Goal: Information Seeking & Learning: Learn about a topic

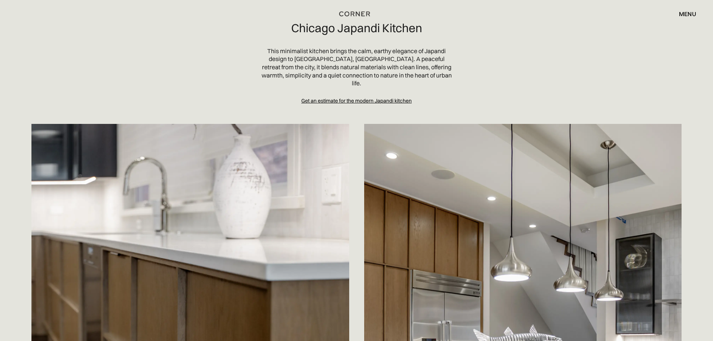
scroll to position [37, 0]
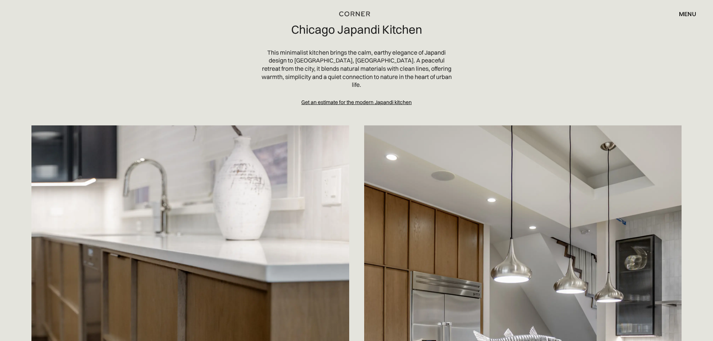
click at [373, 99] on div "Get an estimate for the modern Japandi kitchen" at bounding box center [357, 102] width 110 height 7
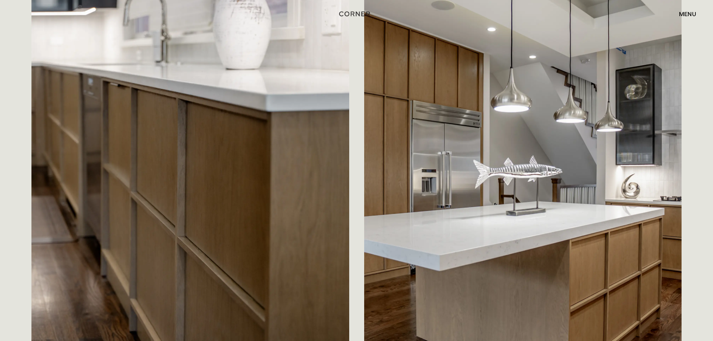
scroll to position [225, 0]
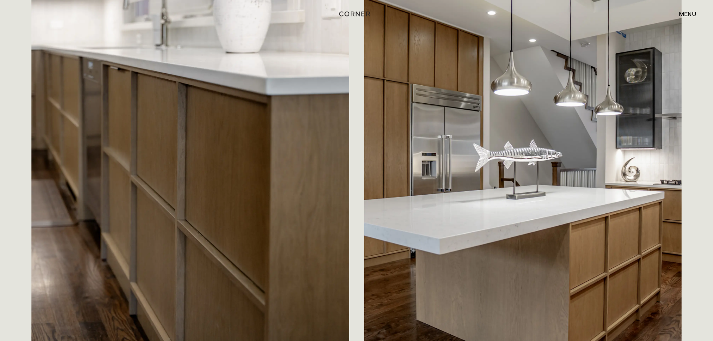
click at [690, 15] on div "menu" at bounding box center [687, 14] width 17 height 6
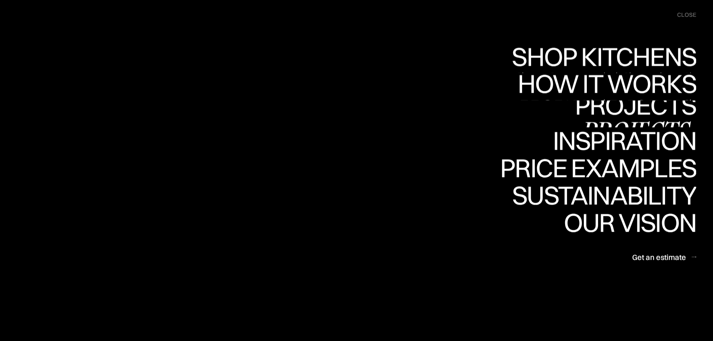
click at [608, 118] on div "Projects" at bounding box center [635, 131] width 121 height 26
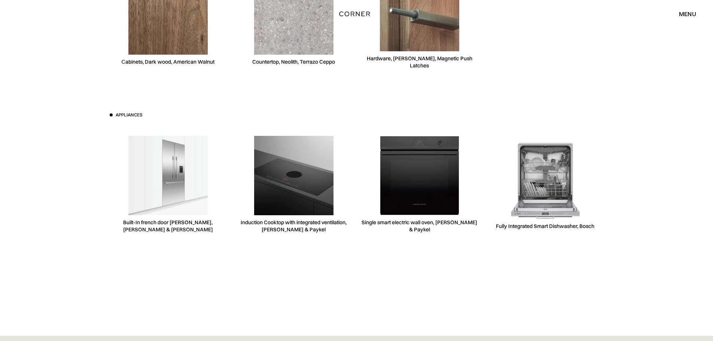
scroll to position [2247, 0]
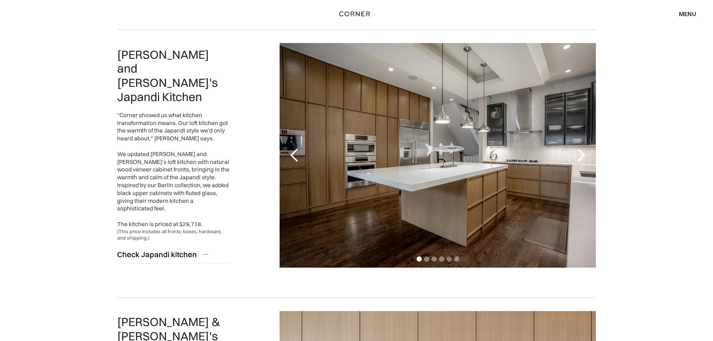
scroll to position [337, 0]
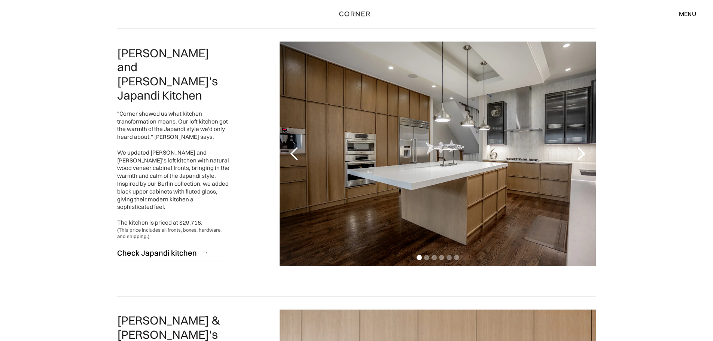
click at [582, 158] on div "next slide" at bounding box center [581, 153] width 15 height 15
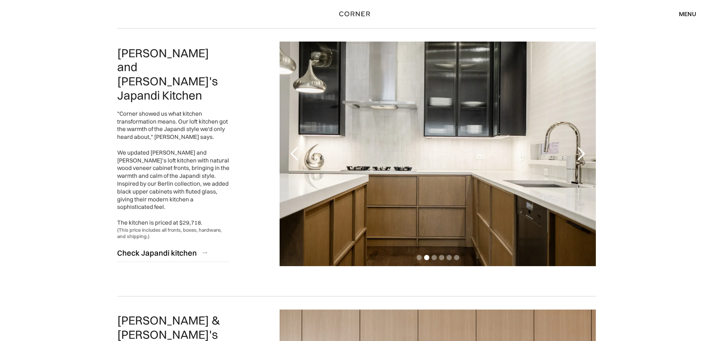
click at [582, 158] on div "next slide" at bounding box center [581, 153] width 15 height 15
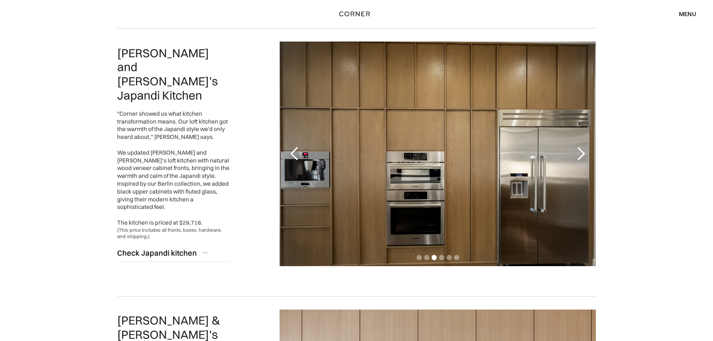
click at [582, 158] on div "next slide" at bounding box center [581, 153] width 15 height 15
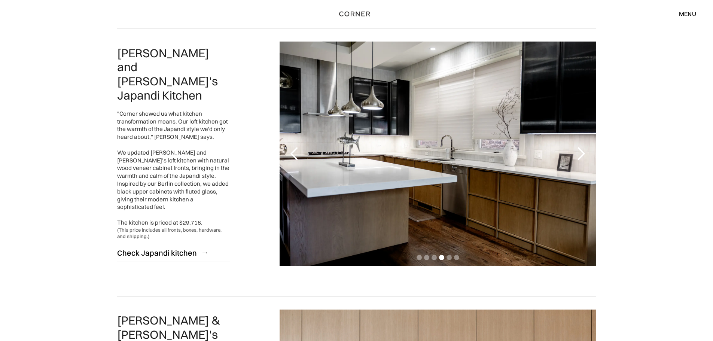
click at [582, 158] on div "next slide" at bounding box center [581, 153] width 15 height 15
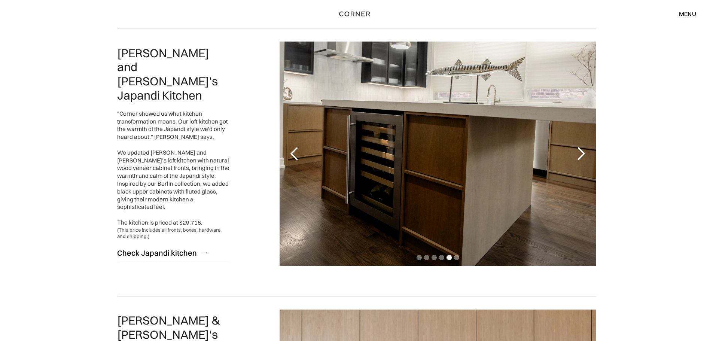
click at [582, 158] on div "next slide" at bounding box center [581, 153] width 15 height 15
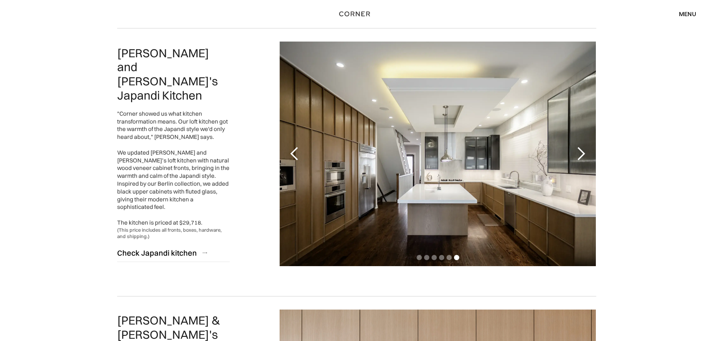
click at [582, 158] on div "next slide" at bounding box center [581, 153] width 15 height 15
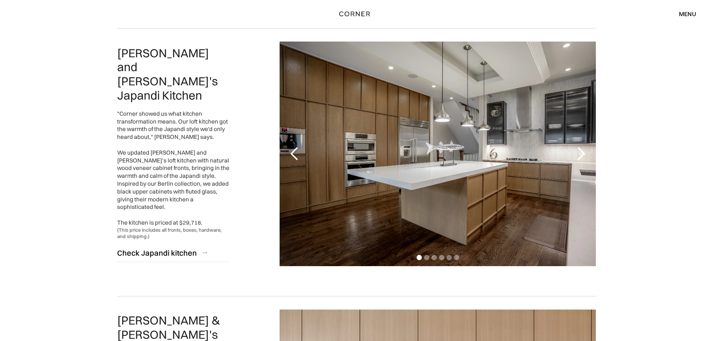
click at [582, 158] on div "next slide" at bounding box center [581, 153] width 15 height 15
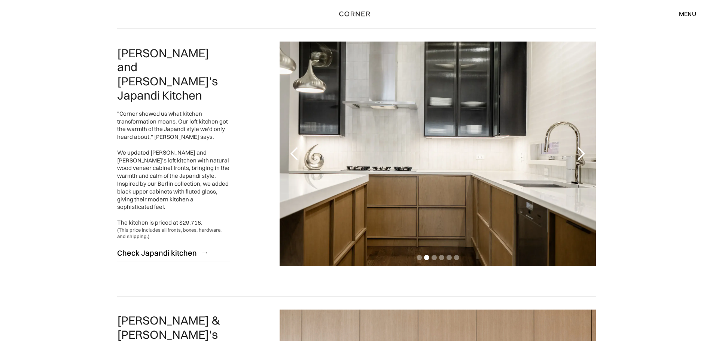
click at [582, 158] on div "next slide" at bounding box center [581, 153] width 15 height 15
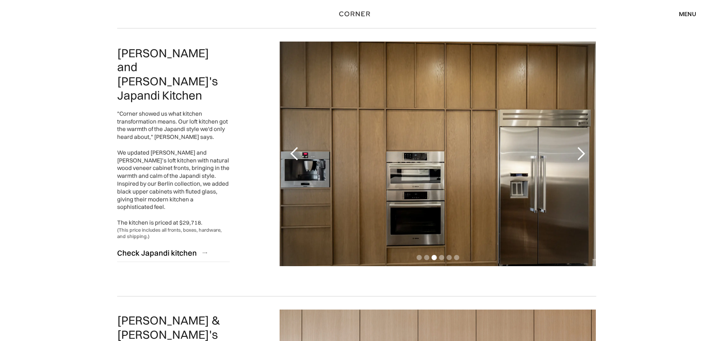
click at [582, 158] on div "next slide" at bounding box center [581, 153] width 15 height 15
